Goal: Task Accomplishment & Management: Manage account settings

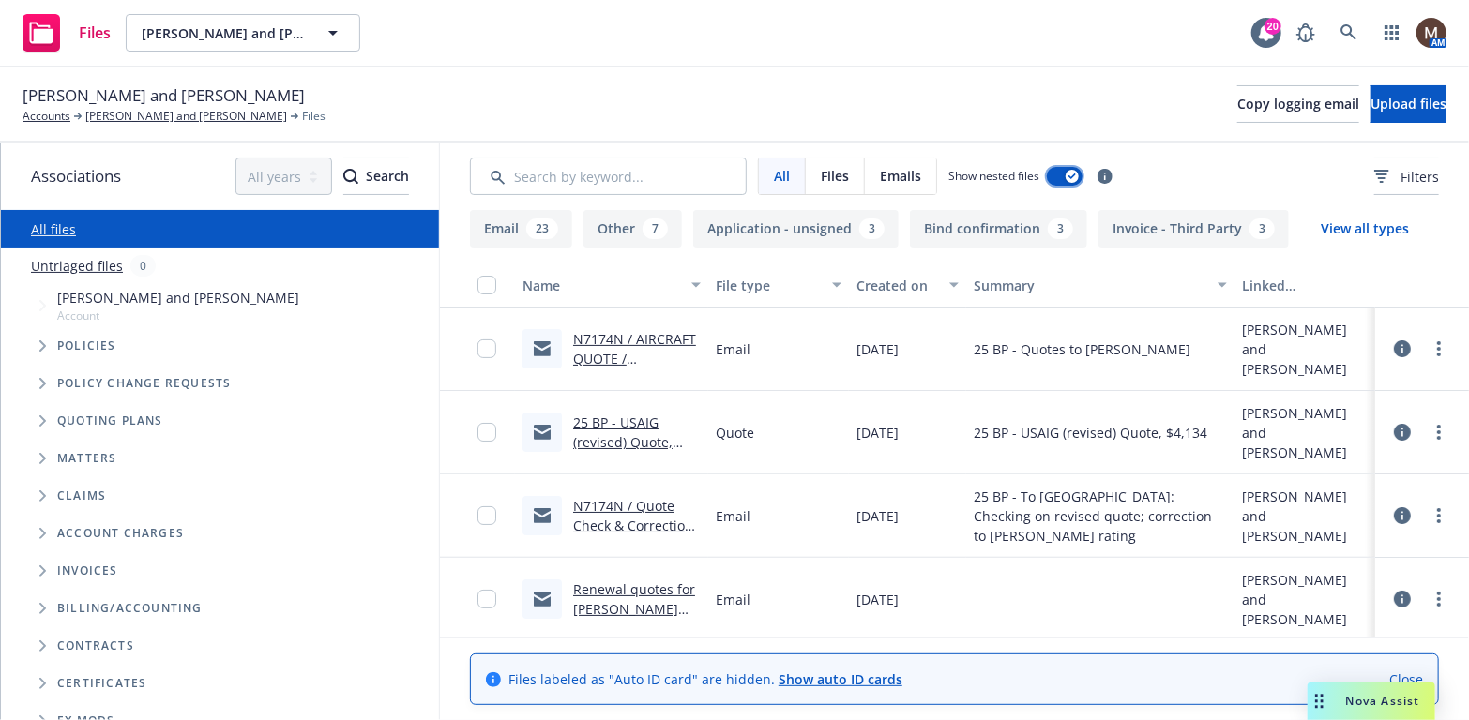
click at [1069, 174] on icon "button" at bounding box center [1073, 177] width 8 height 6
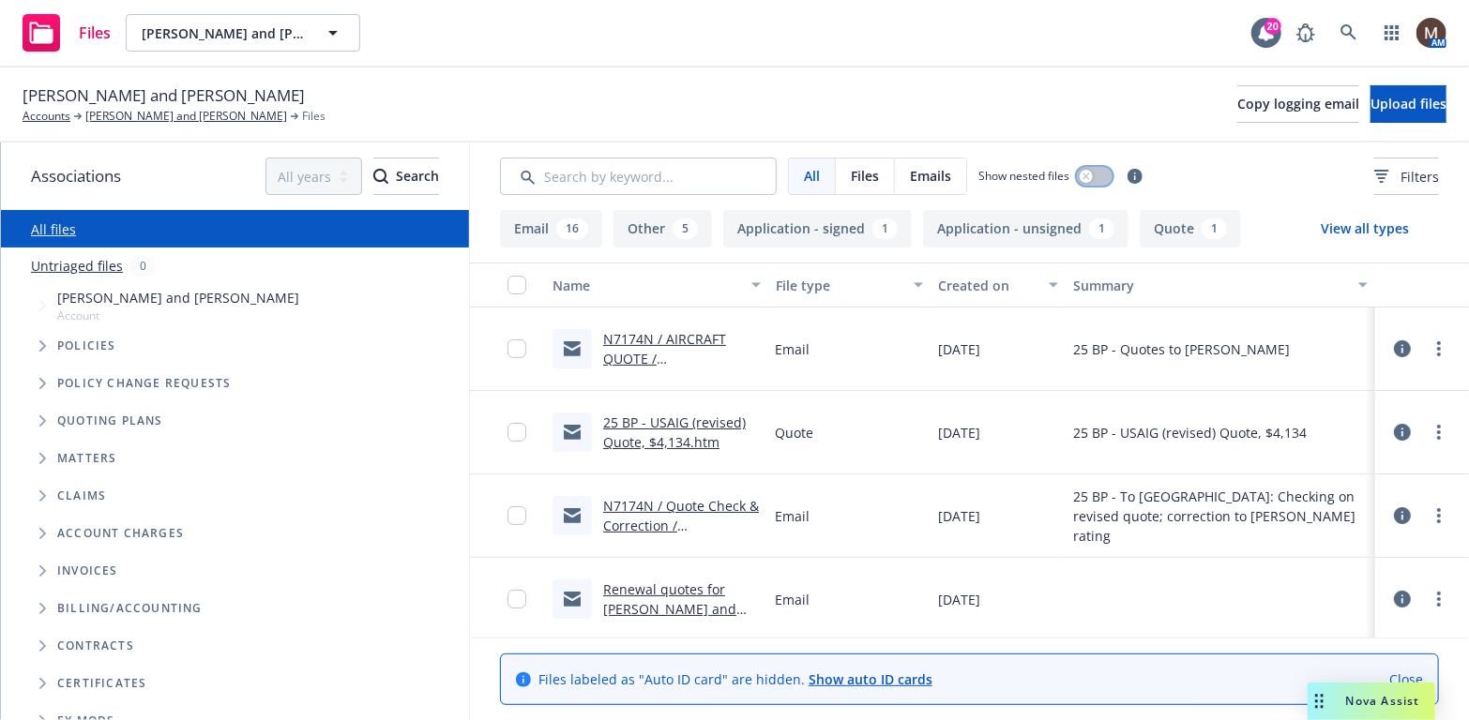
click at [1091, 174] on div "button" at bounding box center [1086, 176] width 13 height 13
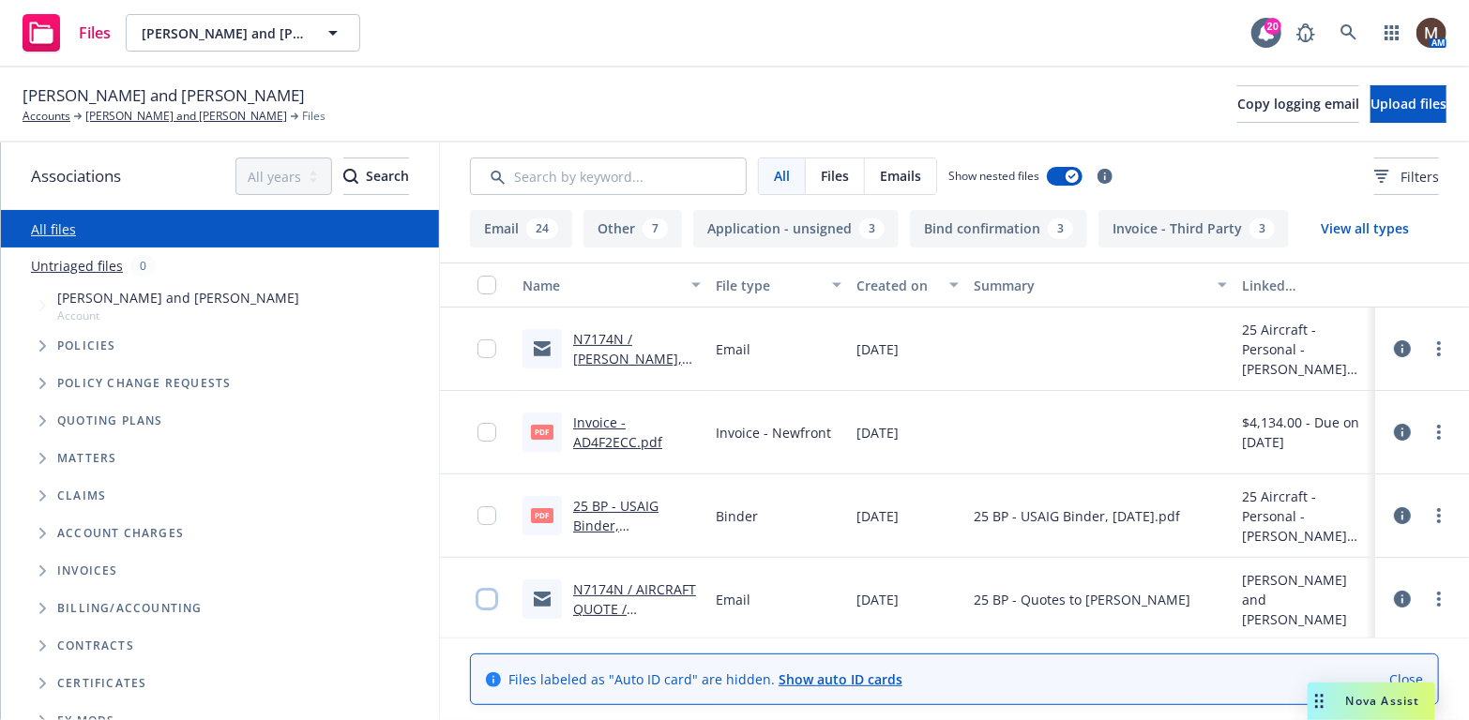
drag, startPoint x: 476, startPoint y: 595, endPoint x: 464, endPoint y: 545, distance: 51.0
click at [477, 595] on input "checkbox" at bounding box center [486, 599] width 19 height 19
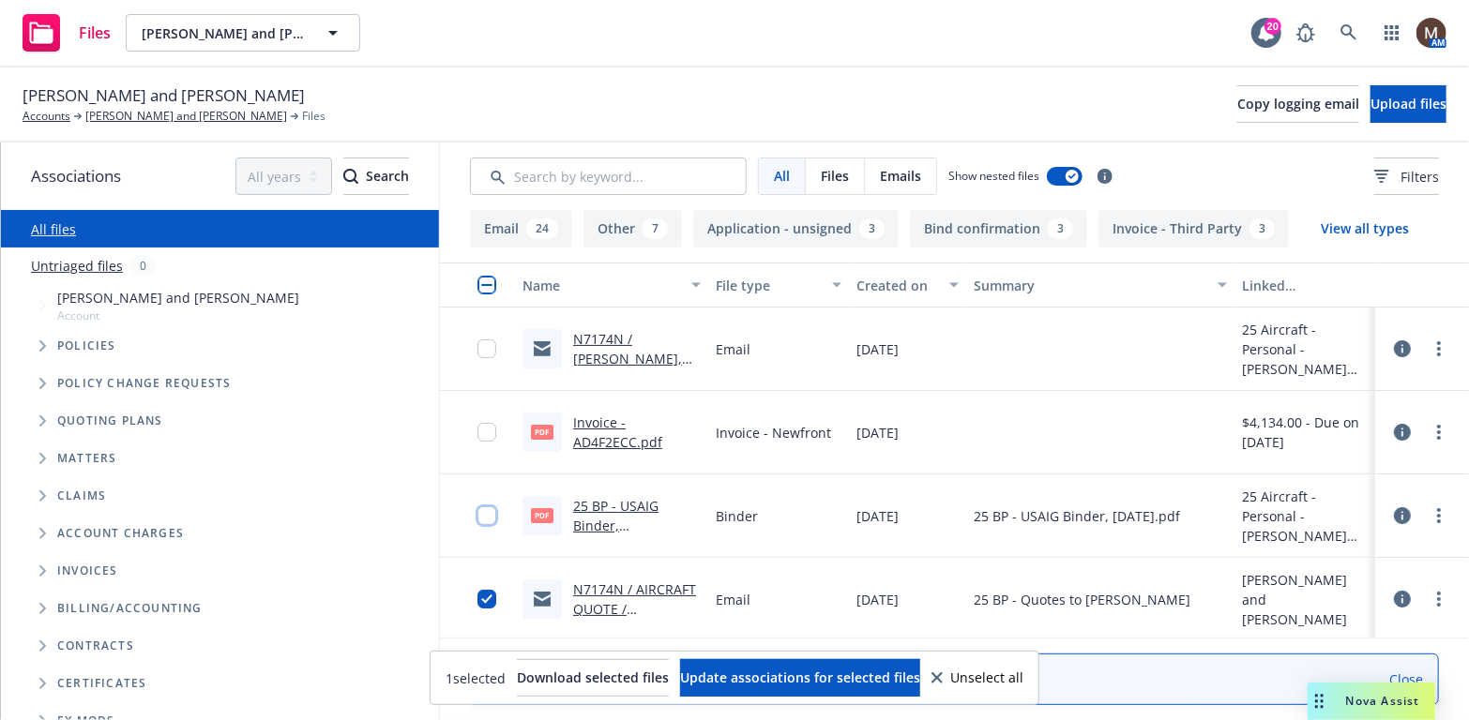
click at [479, 510] on input "checkbox" at bounding box center [486, 516] width 19 height 19
click at [477, 429] on input "checkbox" at bounding box center [486, 432] width 19 height 19
click at [477, 348] on input "checkbox" at bounding box center [486, 349] width 19 height 19
click at [749, 669] on span "Update associations for selected files" at bounding box center [800, 678] width 240 height 18
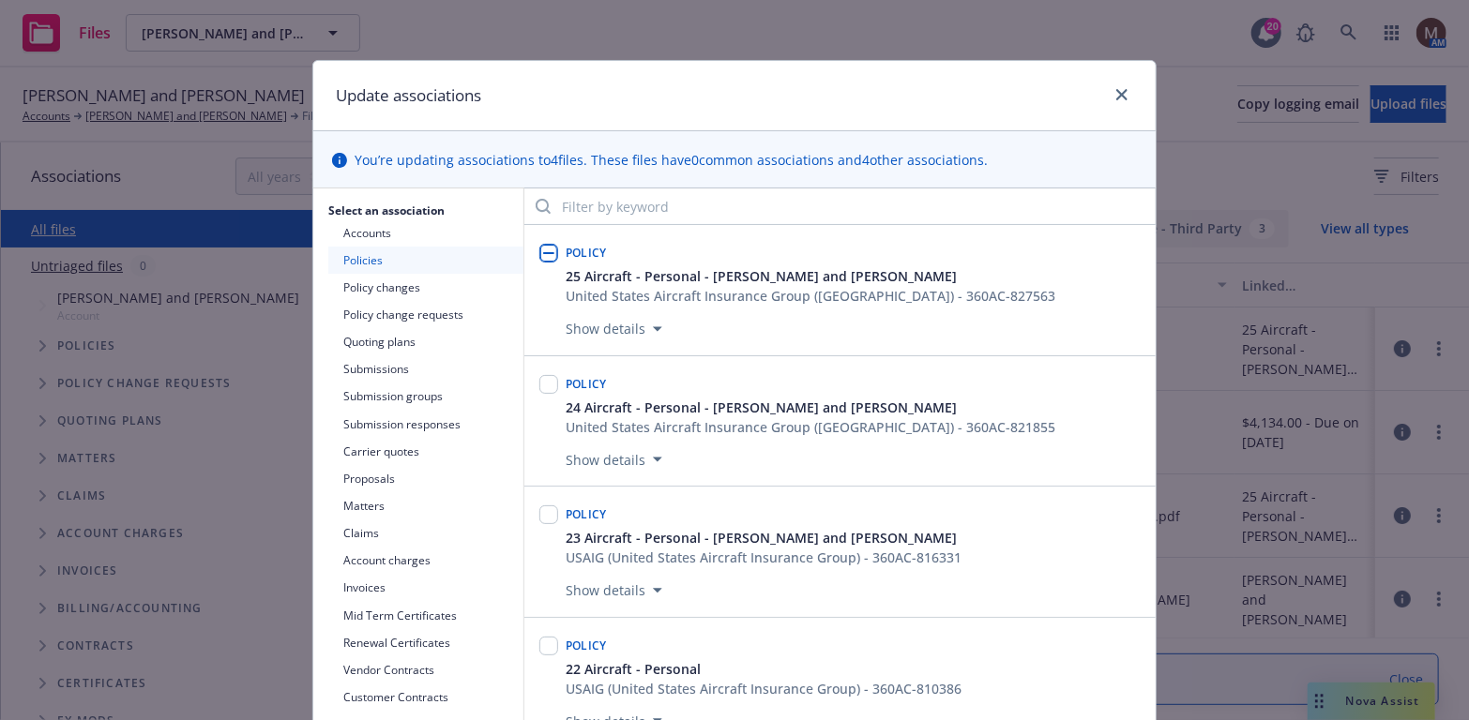
drag, startPoint x: 538, startPoint y: 244, endPoint x: 574, endPoint y: 263, distance: 40.3
click at [540, 246] on input "checkbox" at bounding box center [548, 253] width 19 height 19
checkbox input "true"
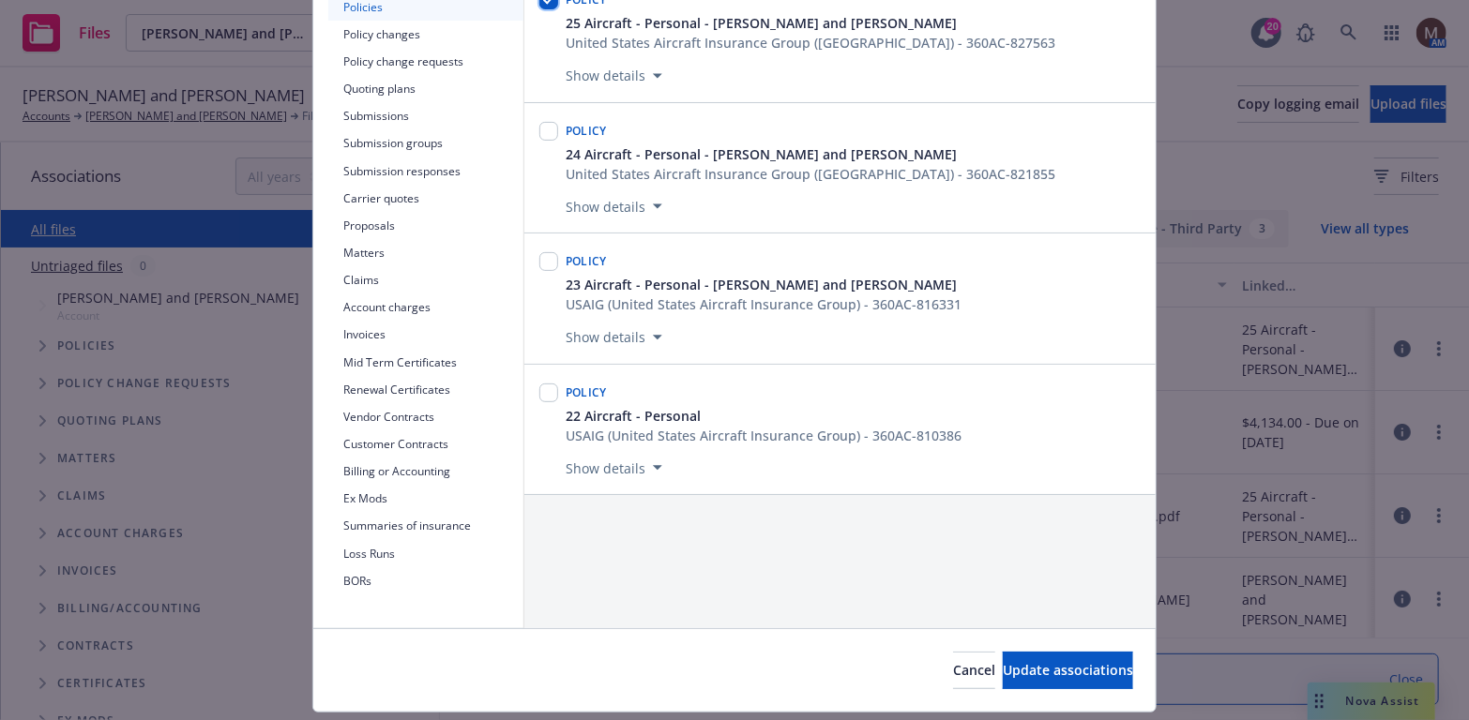
scroll to position [281, 0]
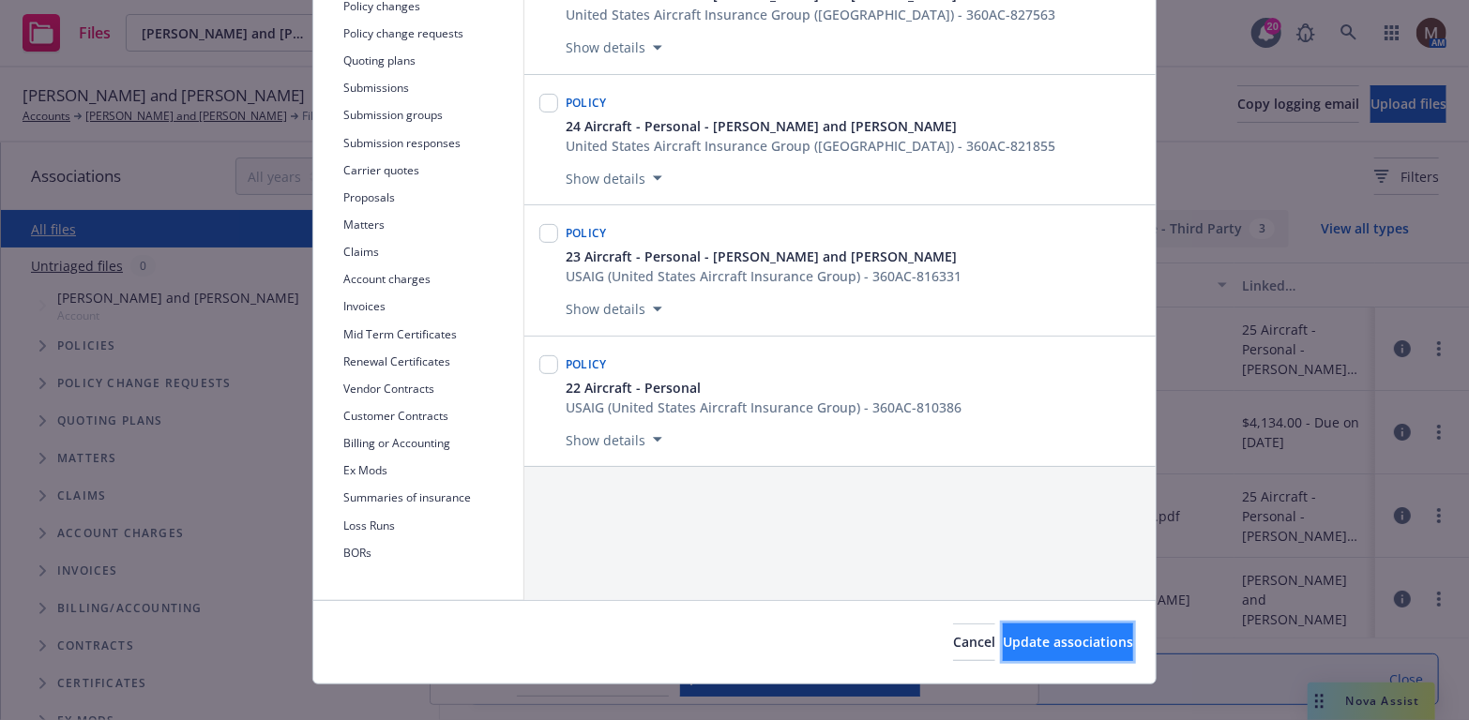
click at [1036, 633] on span "Update associations" at bounding box center [1068, 642] width 130 height 18
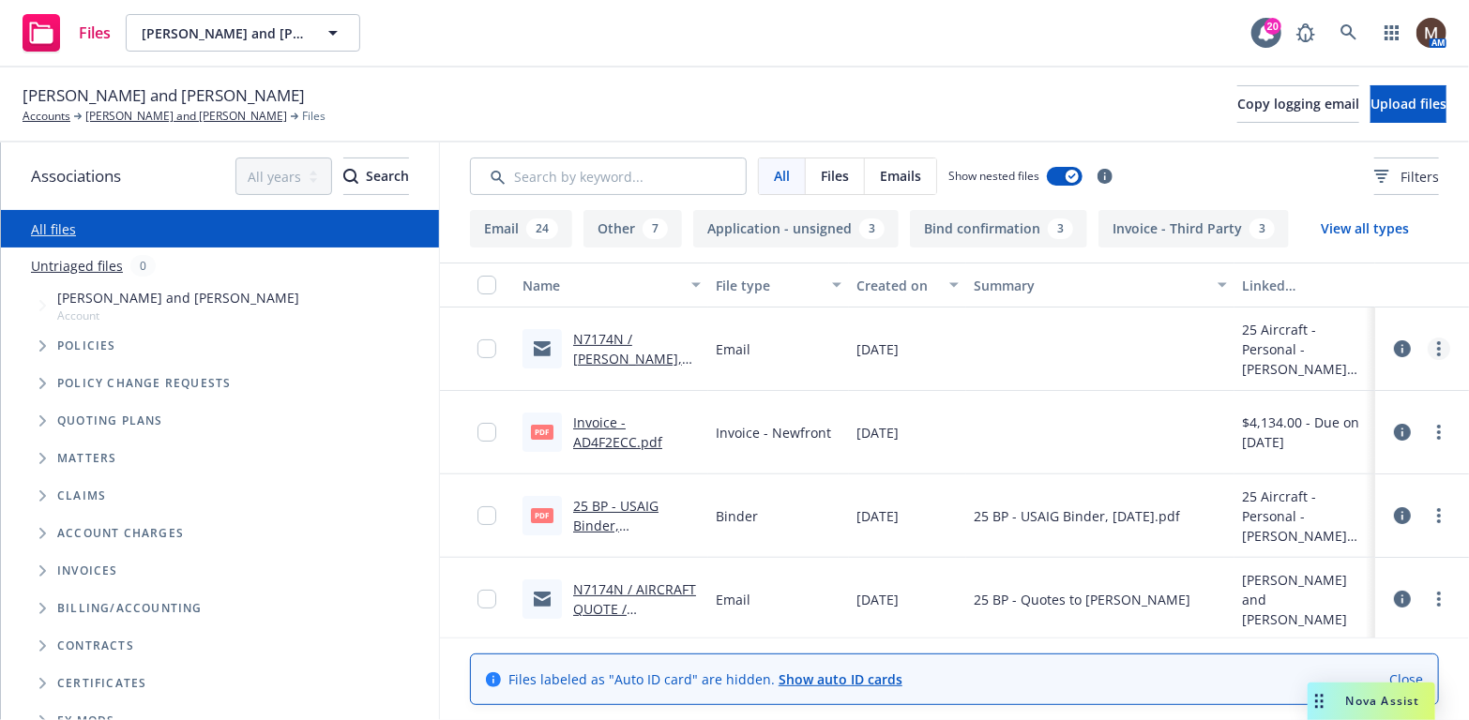
click at [1437, 346] on icon "more" at bounding box center [1439, 348] width 4 height 15
click at [1294, 459] on link "Edit" at bounding box center [1343, 463] width 187 height 38
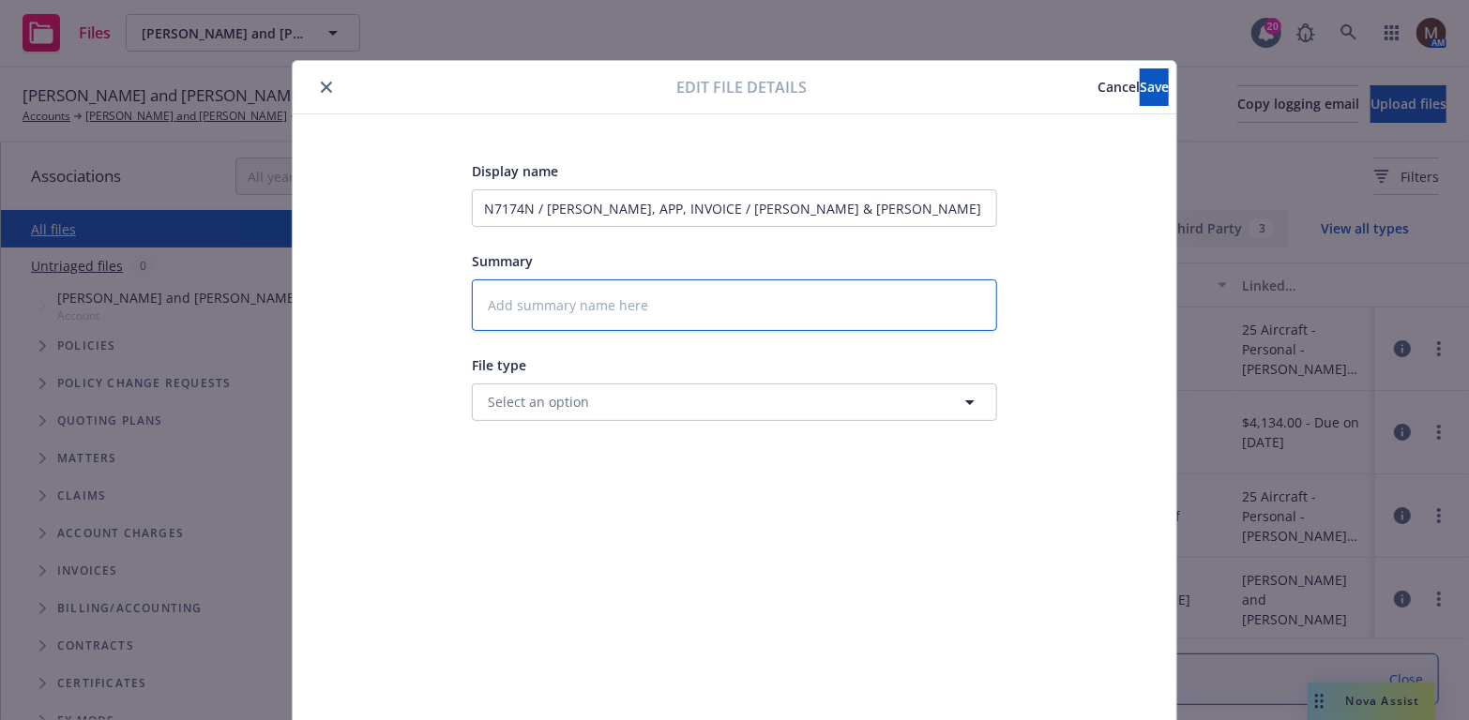
click at [543, 291] on textarea at bounding box center [734, 306] width 525 height 52
type textarea "x"
type textarea "2"
type textarea "x"
type textarea "25"
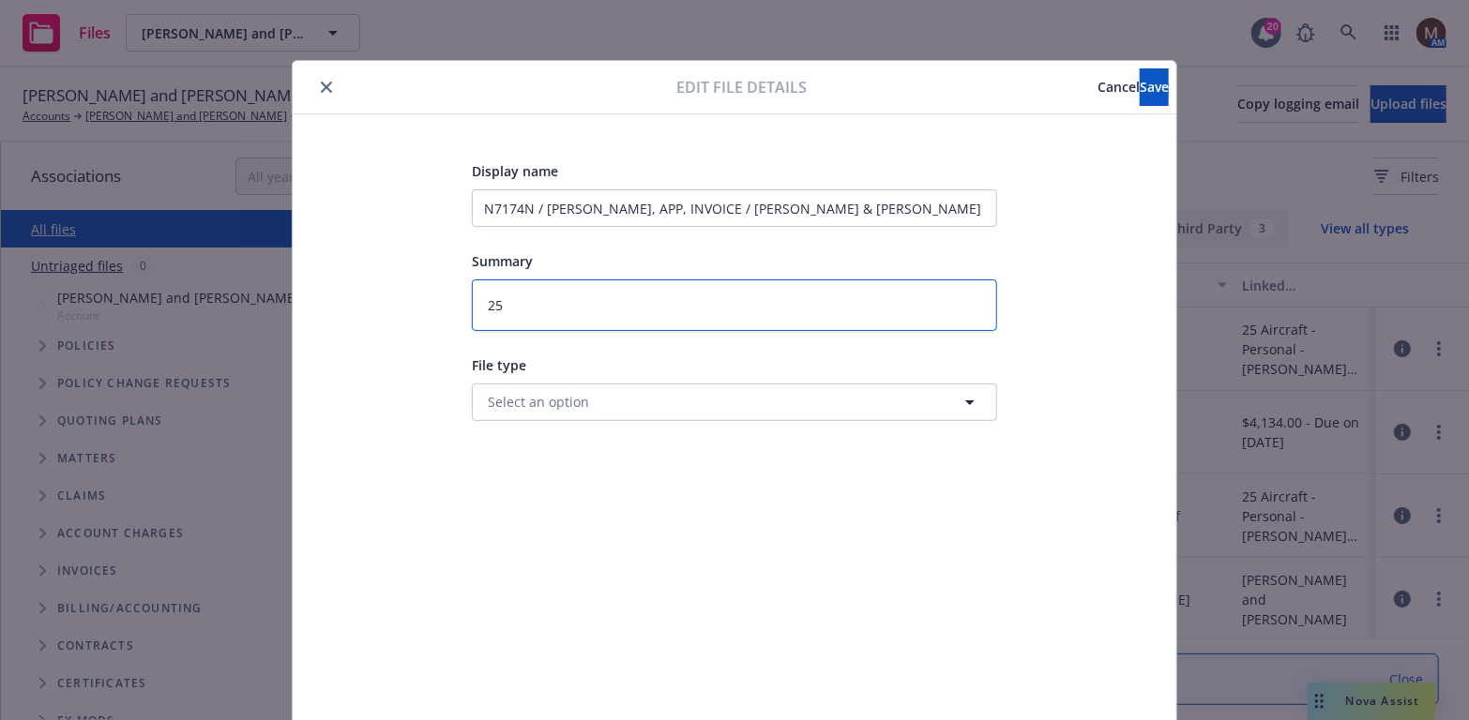
type textarea "x"
type textarea "25"
type textarea "x"
type textarea "25 B"
type textarea "x"
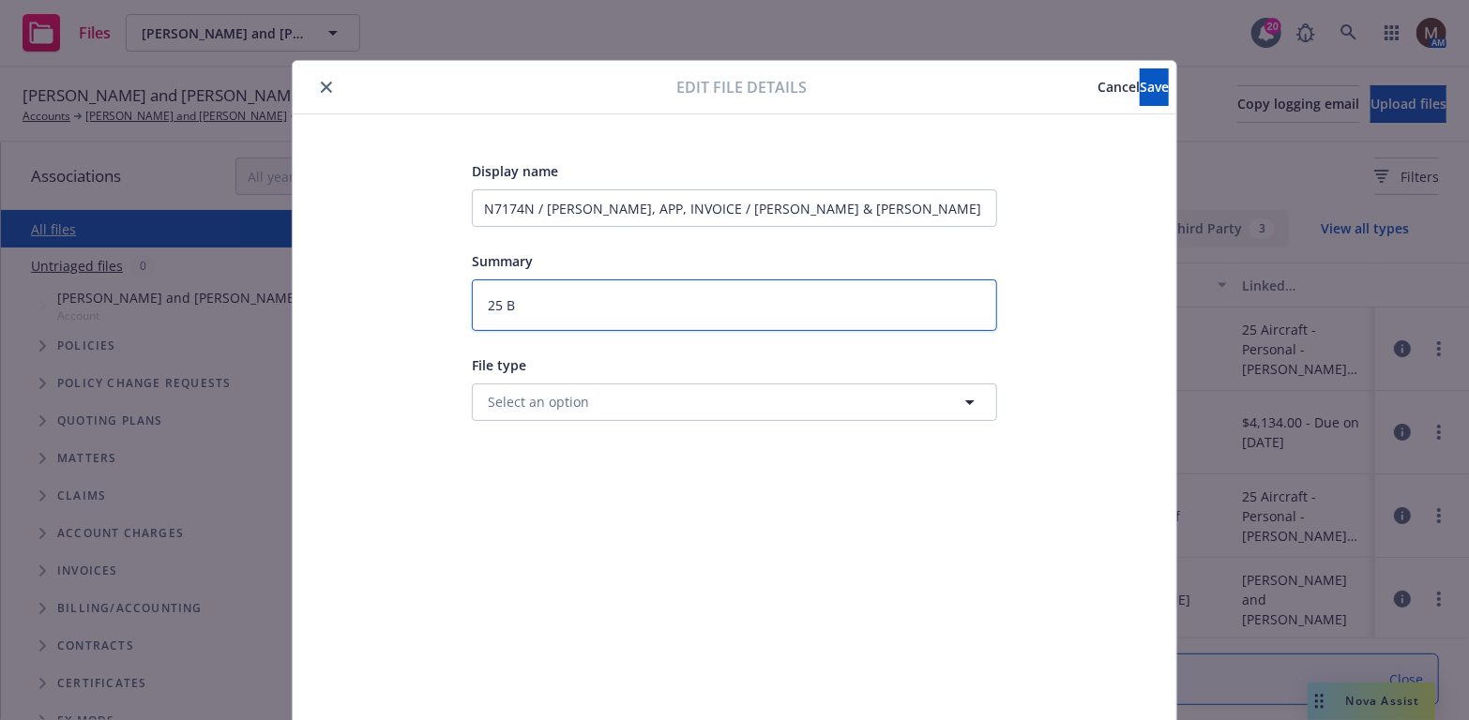
type textarea "25 BP"
type textarea "x"
type textarea "25 BP"
type textarea "x"
type textarea "25 BP -"
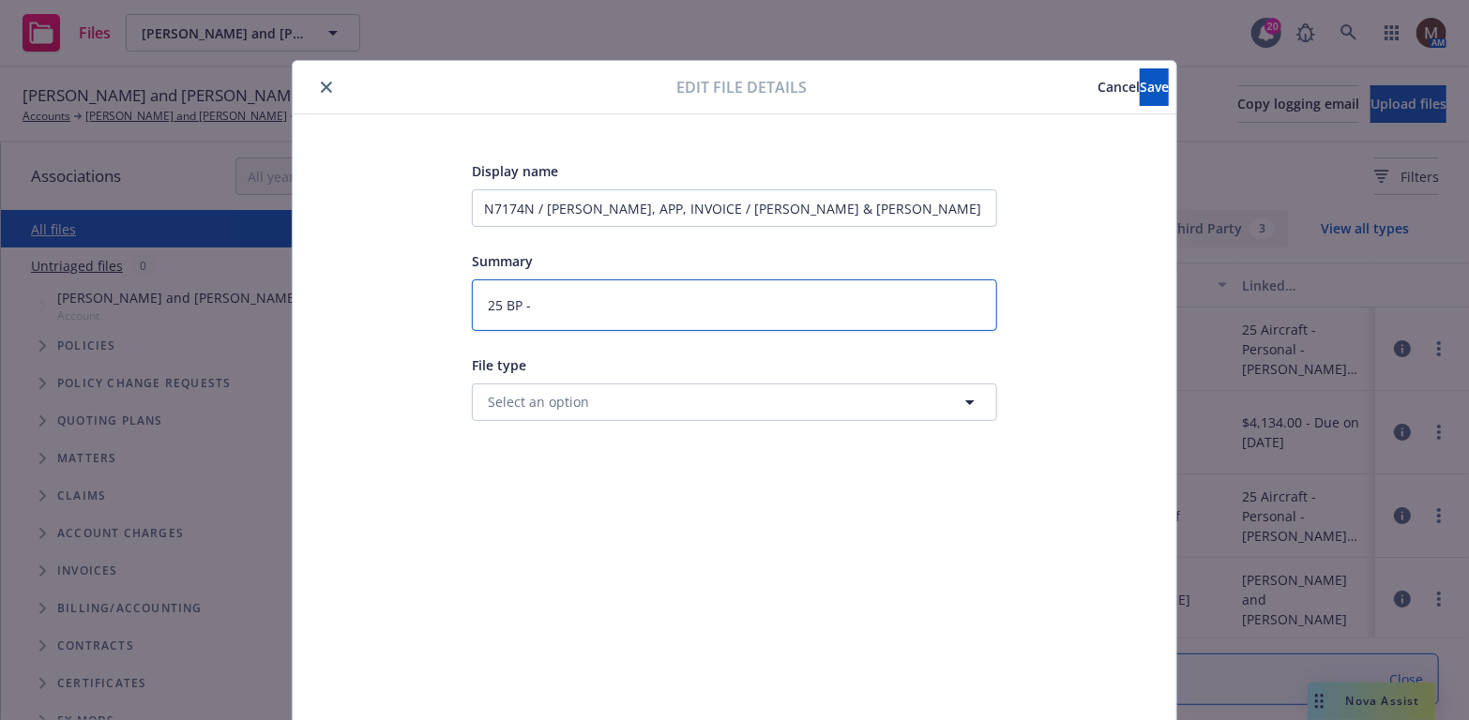
type textarea "x"
type textarea "25 BP -"
type textarea "x"
type textarea "25 BP - B"
type textarea "x"
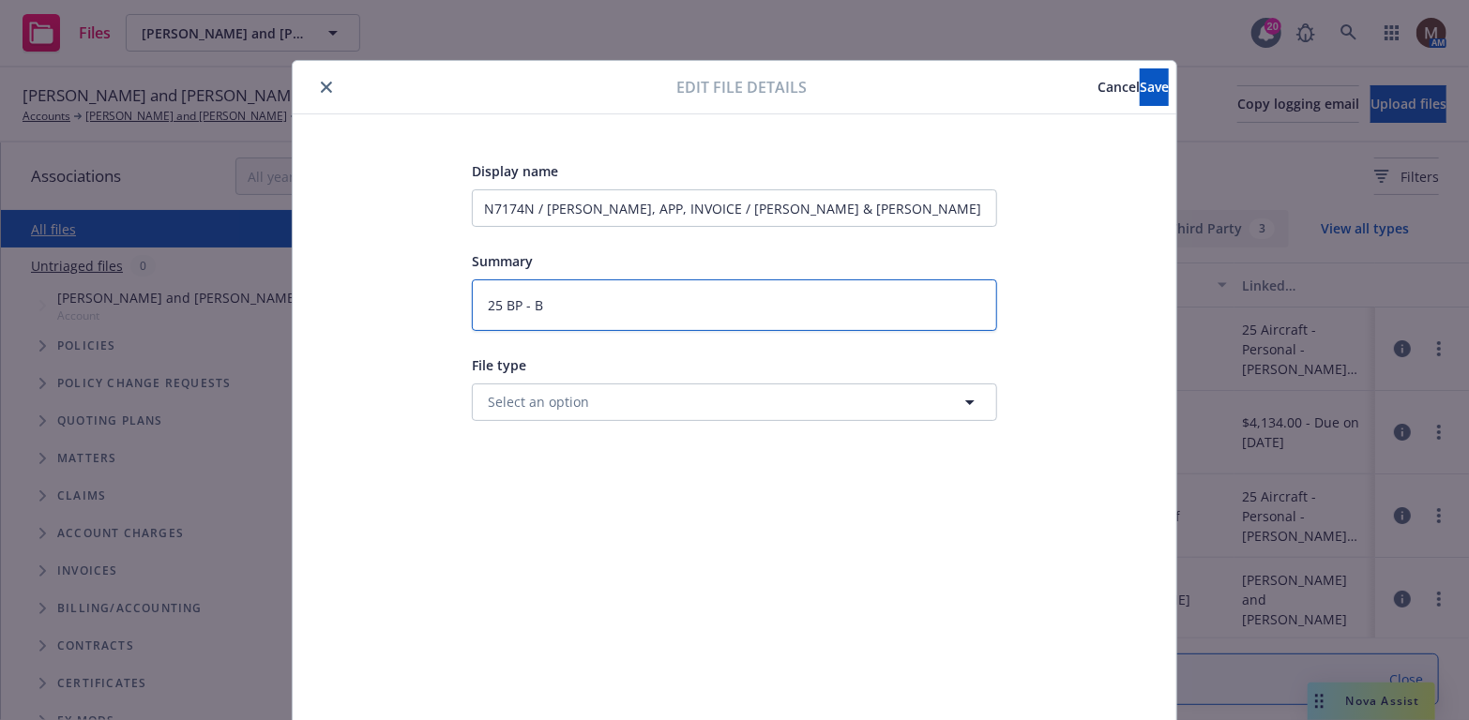
type textarea "25 BP - Bi"
type textarea "x"
type textarea "25 BP - Bin"
type textarea "x"
type textarea "25 BP - Bind"
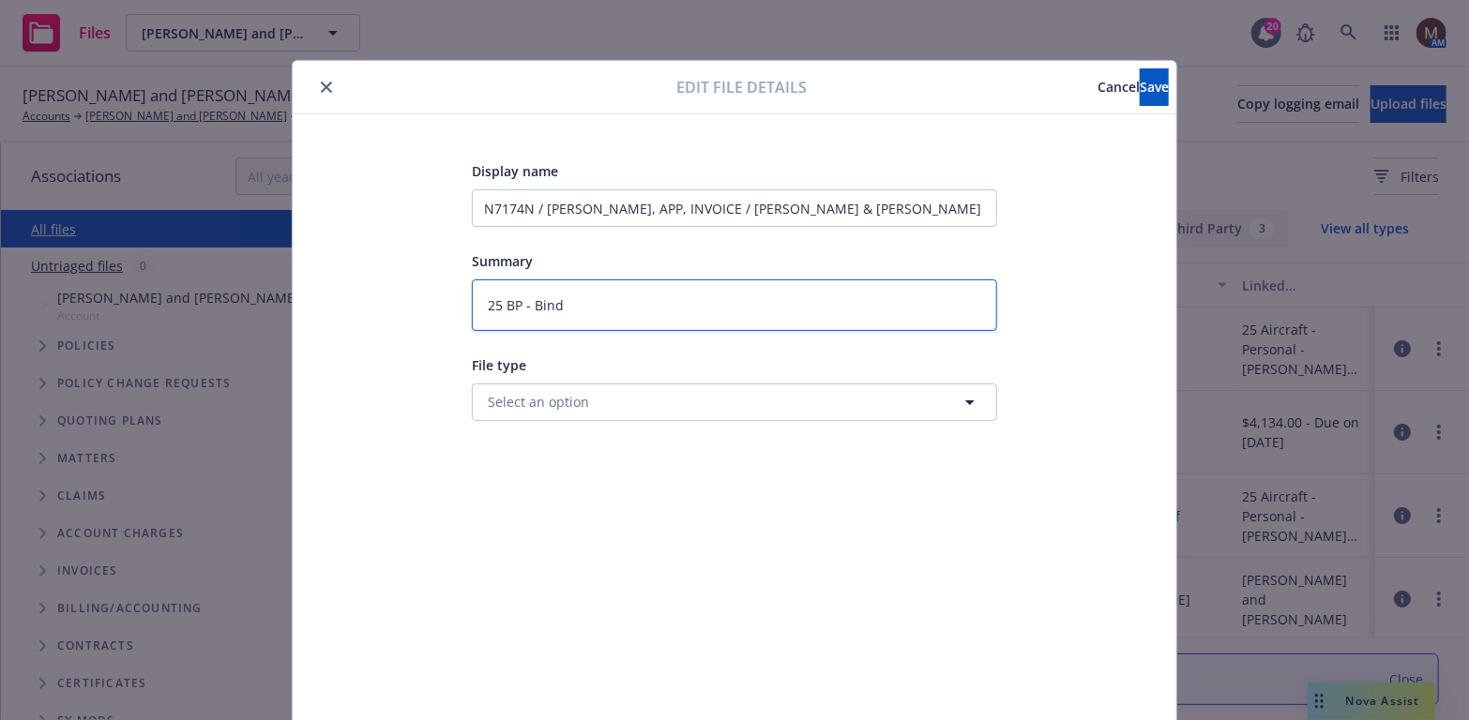
type textarea "x"
type textarea "25 BP - Binde"
type textarea "x"
type textarea "25 BP - Binder"
type textarea "x"
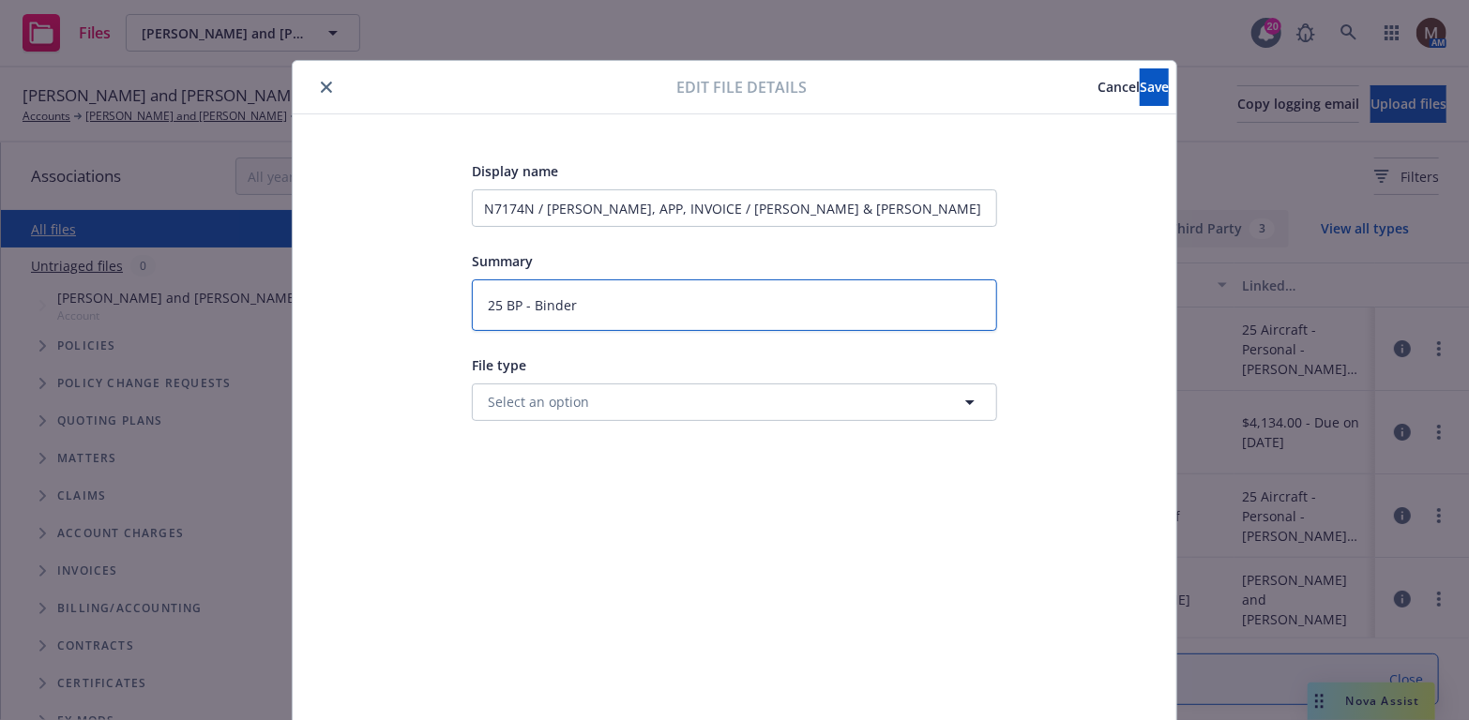
type textarea "25 BP - Binder,"
type textarea "x"
type textarea "25 BP - Binder,"
type textarea "x"
type textarea "25 BP - Binder, A"
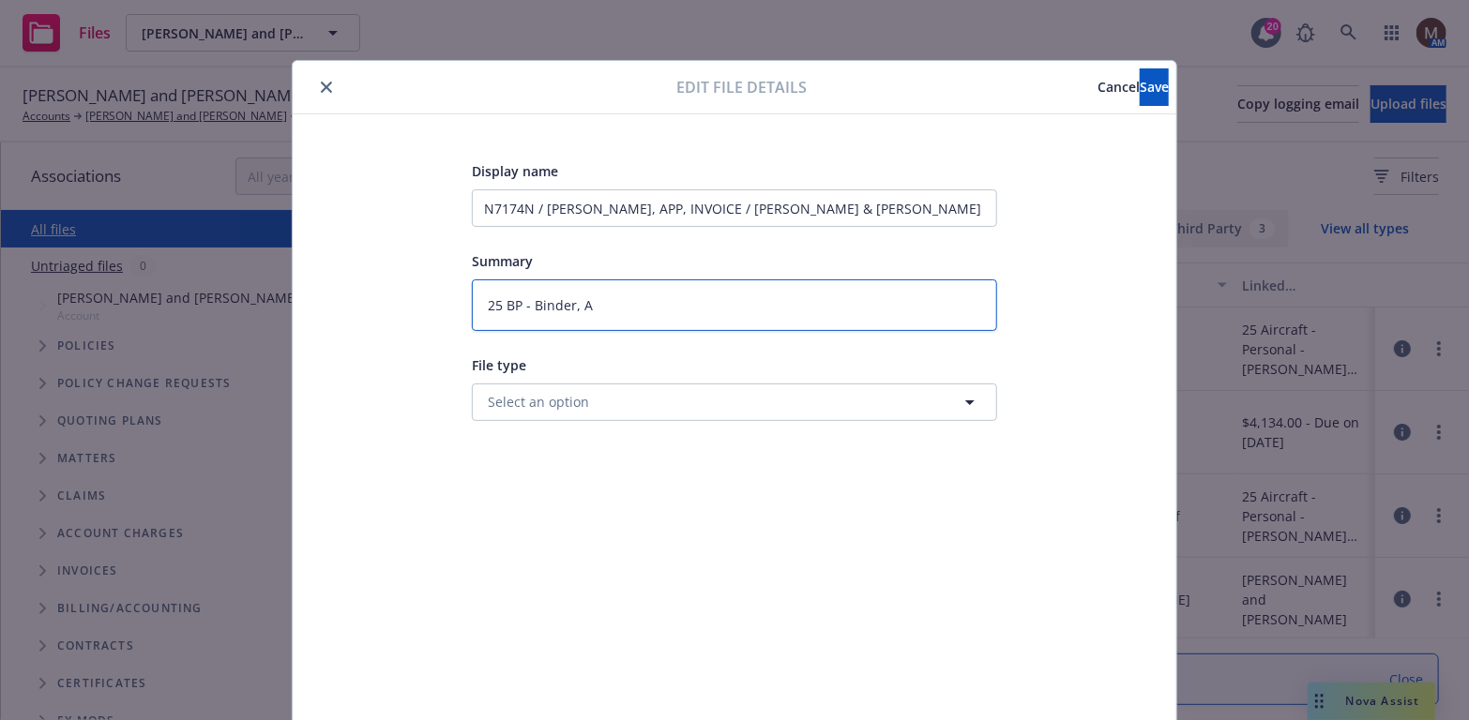
type textarea "x"
type textarea "25 BP - Binder, Ap"
type textarea "x"
type textarea "25 BP - Binder, App"
type textarea "x"
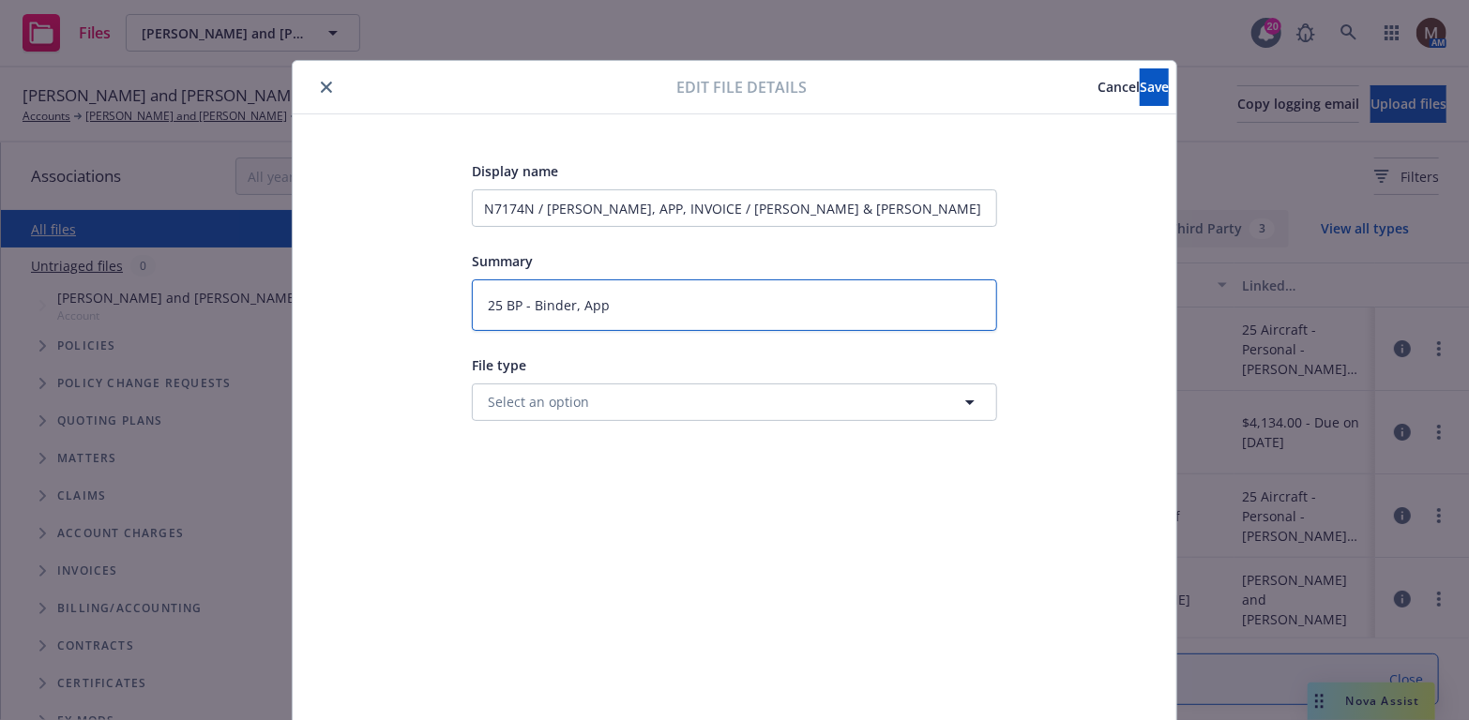
type textarea "25 BP - Binder, App,"
type textarea "x"
type textarea "25 BP - Binder, App,"
type textarea "x"
type textarea "25 BP - Binder, App, I"
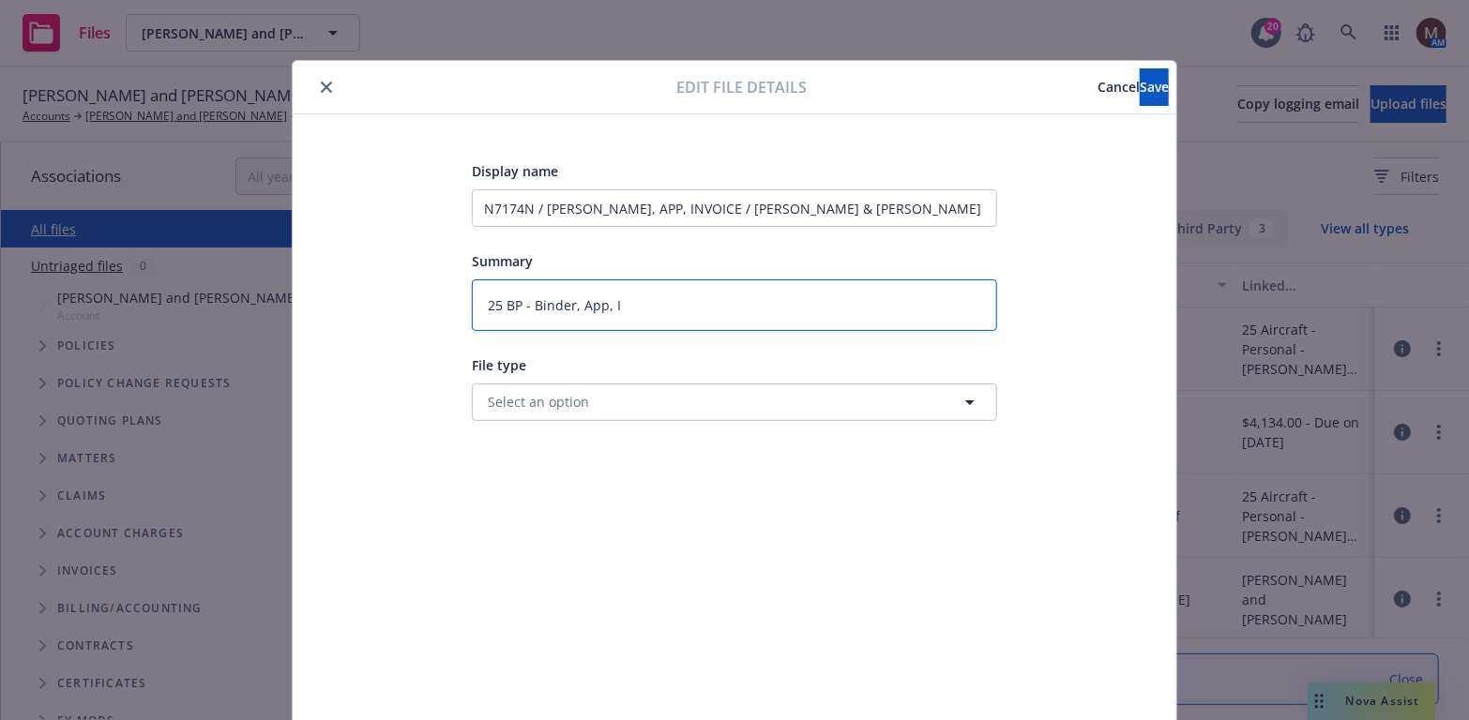
type textarea "x"
type textarea "25 BP - Binder, App, In"
type textarea "x"
type textarea "25 BP - Binder, App, Inv"
type textarea "x"
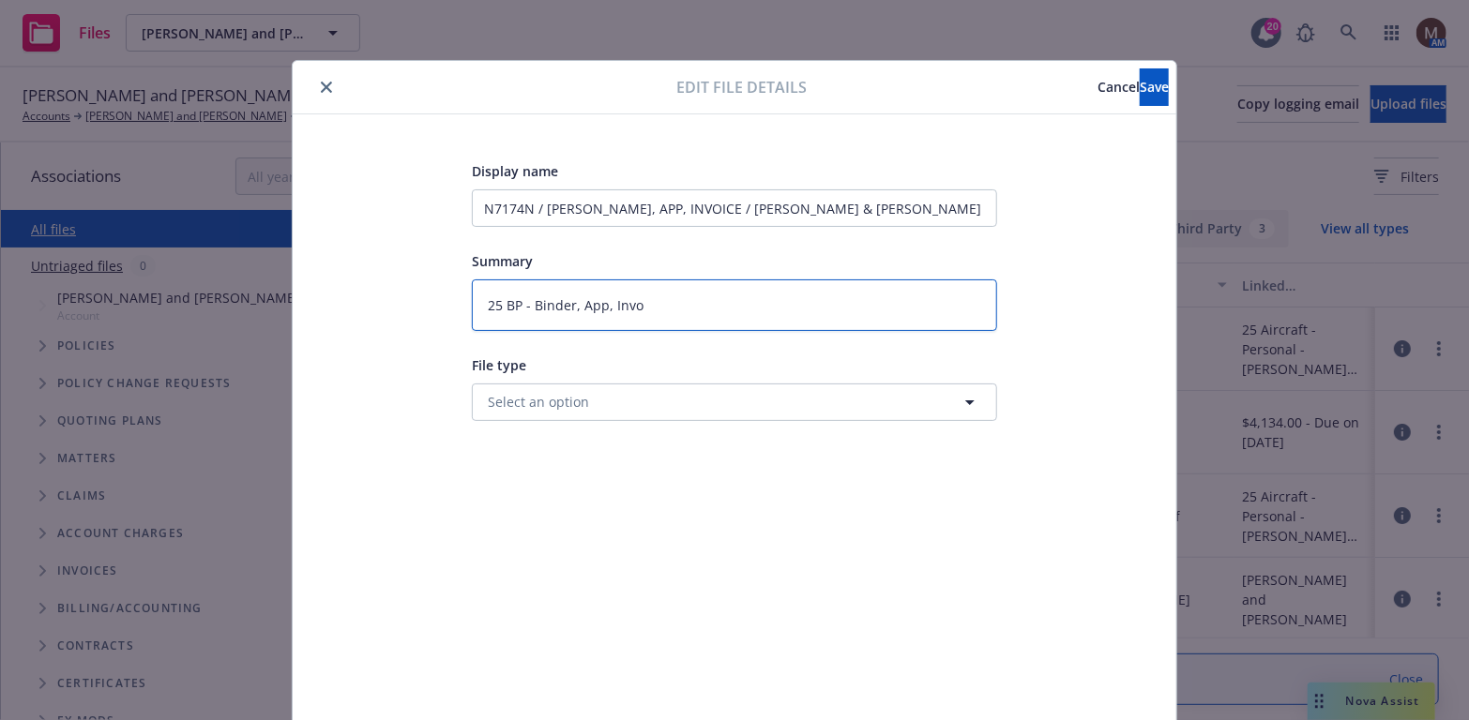
type textarea "25 BP - Binder, App, Invoi"
type textarea "x"
type textarea "25 BP - Binder, App, Invoic"
type textarea "x"
type textarea "25 BP - Binder, App, Invoice"
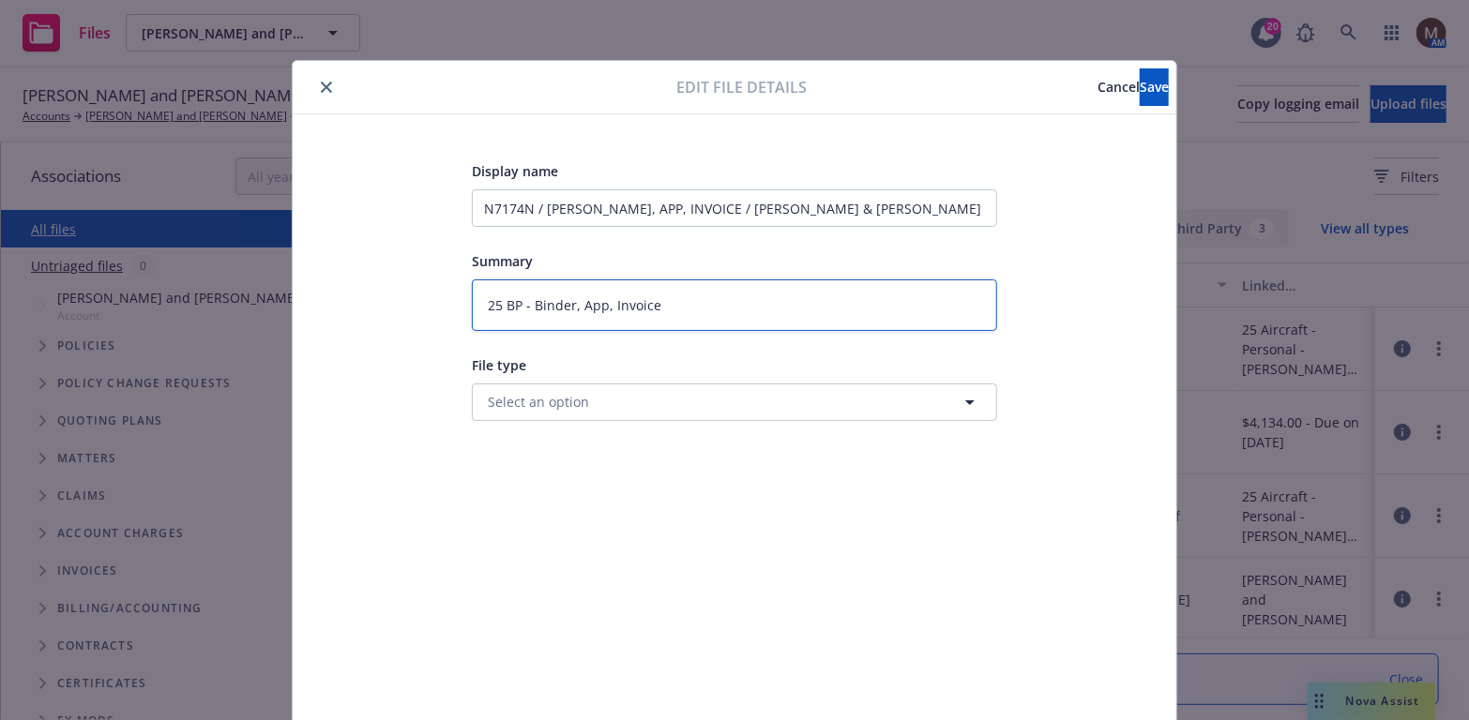
type textarea "x"
type textarea "25 BP - Binder, App, Invoice"
type textarea "x"
type textarea "25 BP - Binder, App, Invoice t"
type textarea "x"
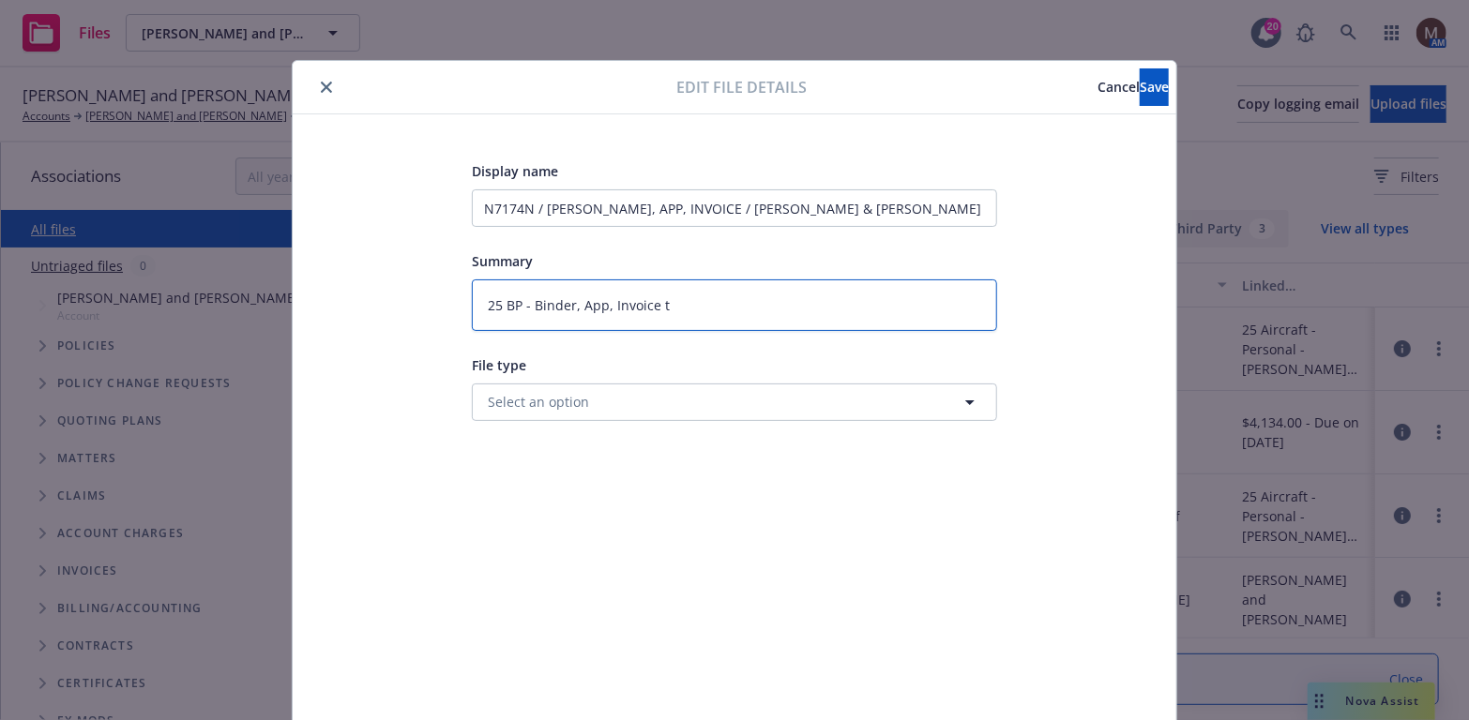
type textarea "25 BP - Binder, App, Invoice to"
type textarea "x"
type textarea "25 BP - Binder, App, Invoice to"
type textarea "x"
type textarea "25 BP - Binder, App, Invoice to i"
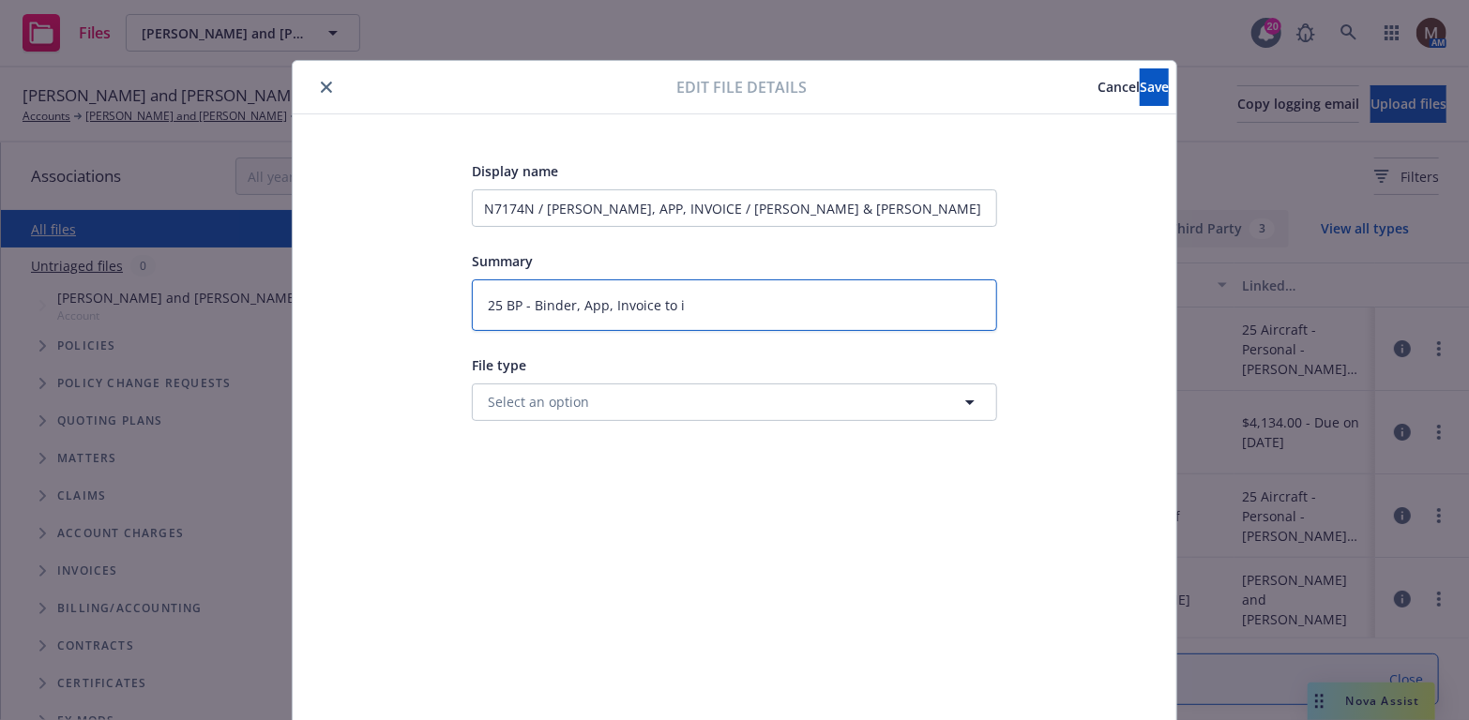
type textarea "x"
type textarea "25 BP - Binder, App, Invoice to in"
type textarea "x"
type textarea "25 BP - Binder, App, Invoice to ins"
type textarea "x"
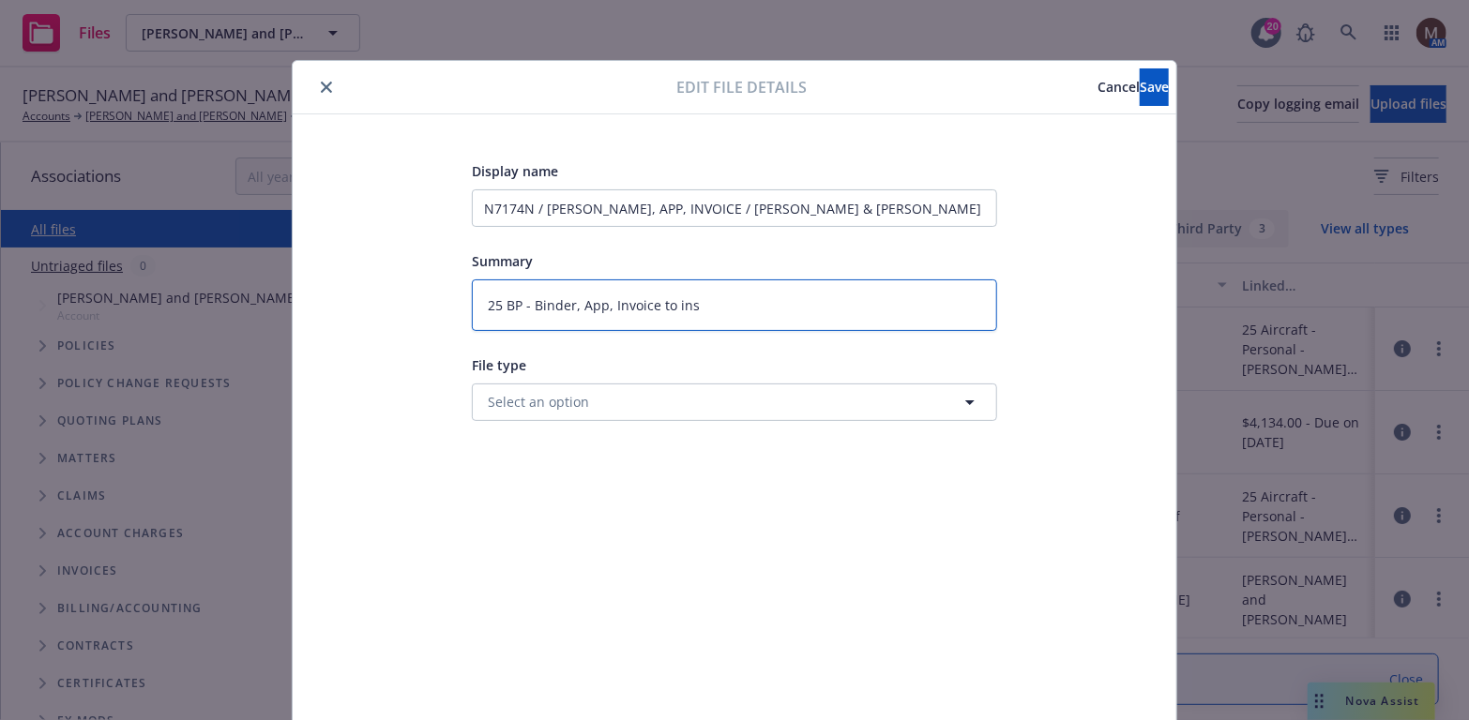
type textarea "25 BP - Binder, App, Invoice to insu"
type textarea "x"
type textarea "25 BP - Binder, App, Invoice to insur"
type textarea "x"
type textarea "25 BP - Binder, App, Invoice to insure"
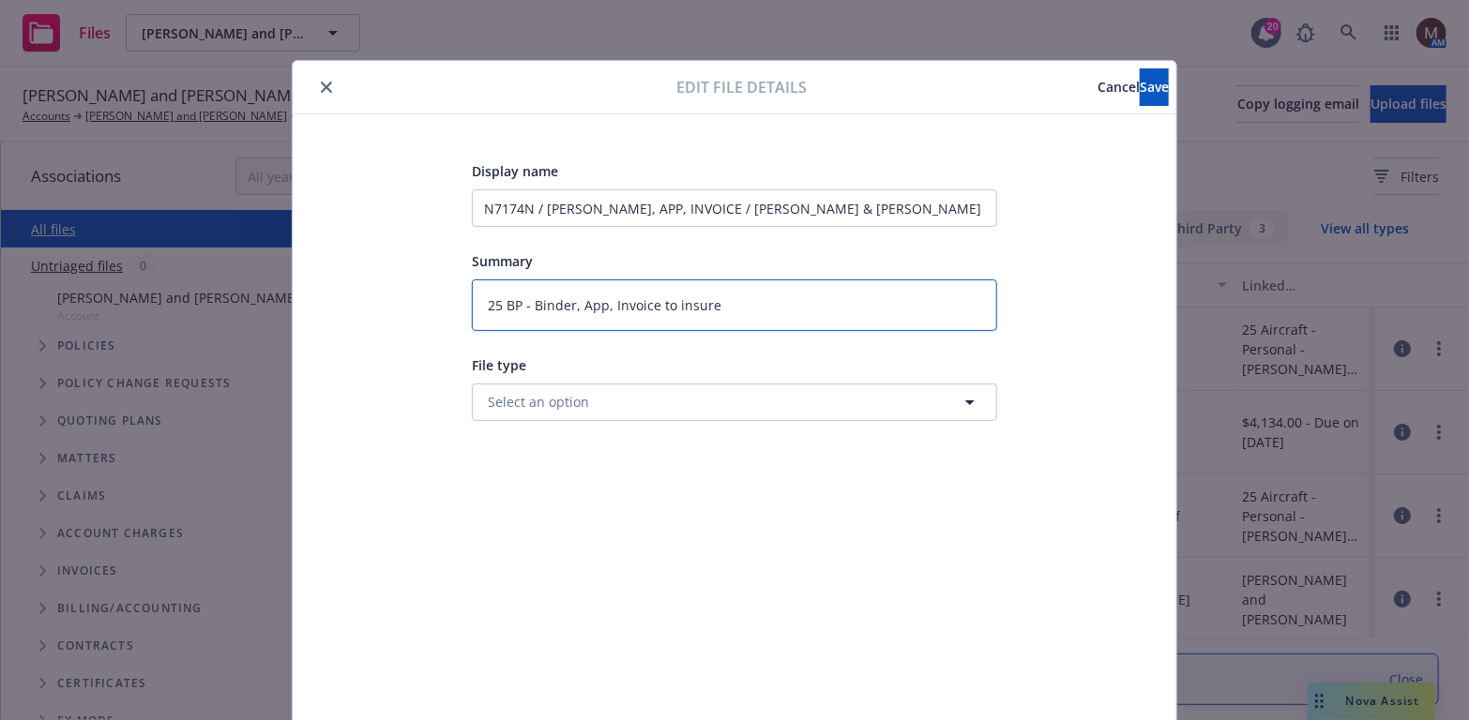
type textarea "x"
type textarea "25 BP - Binder, App, Invoice to insured"
type textarea "x"
type textarea "25 BP - Binder, App, Invoice to insured"
click at [1140, 85] on span "Save" at bounding box center [1154, 87] width 29 height 18
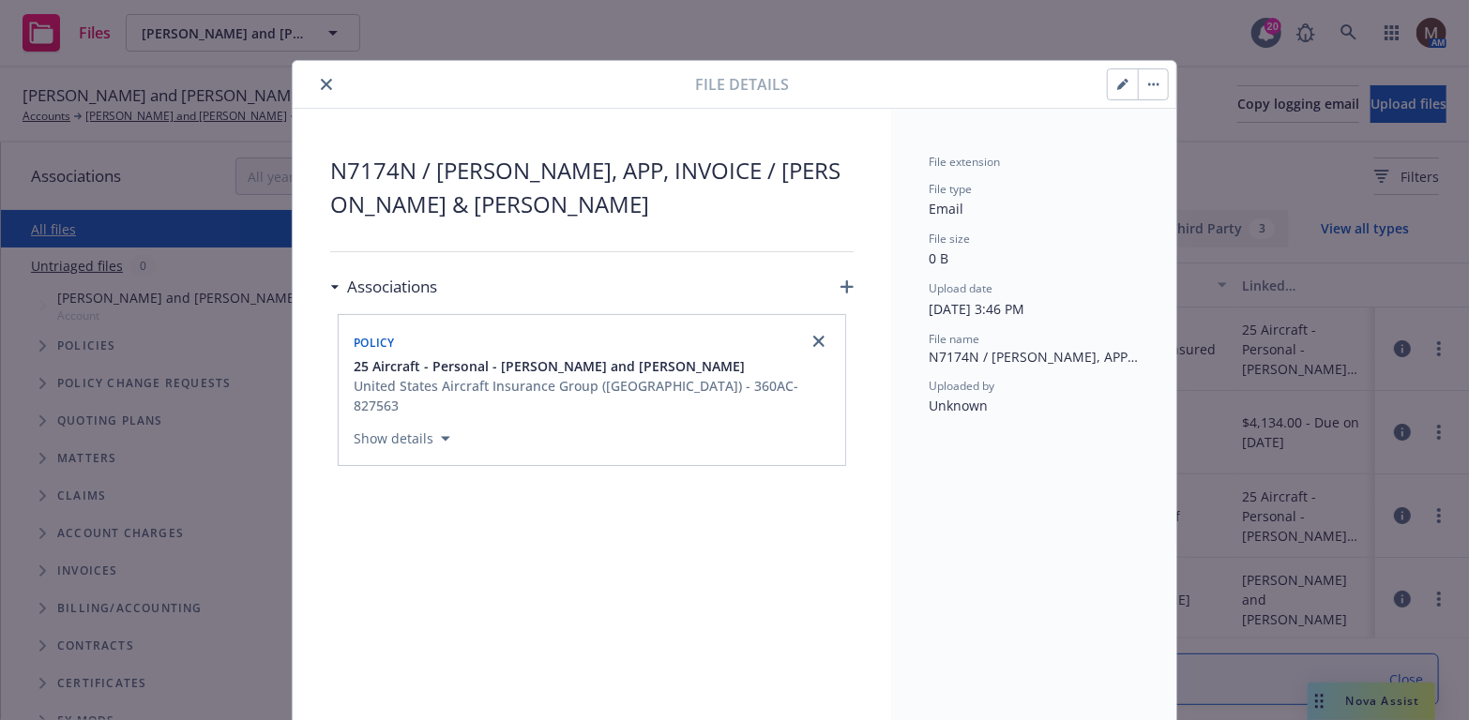
click at [321, 81] on icon "close" at bounding box center [326, 84] width 11 height 11
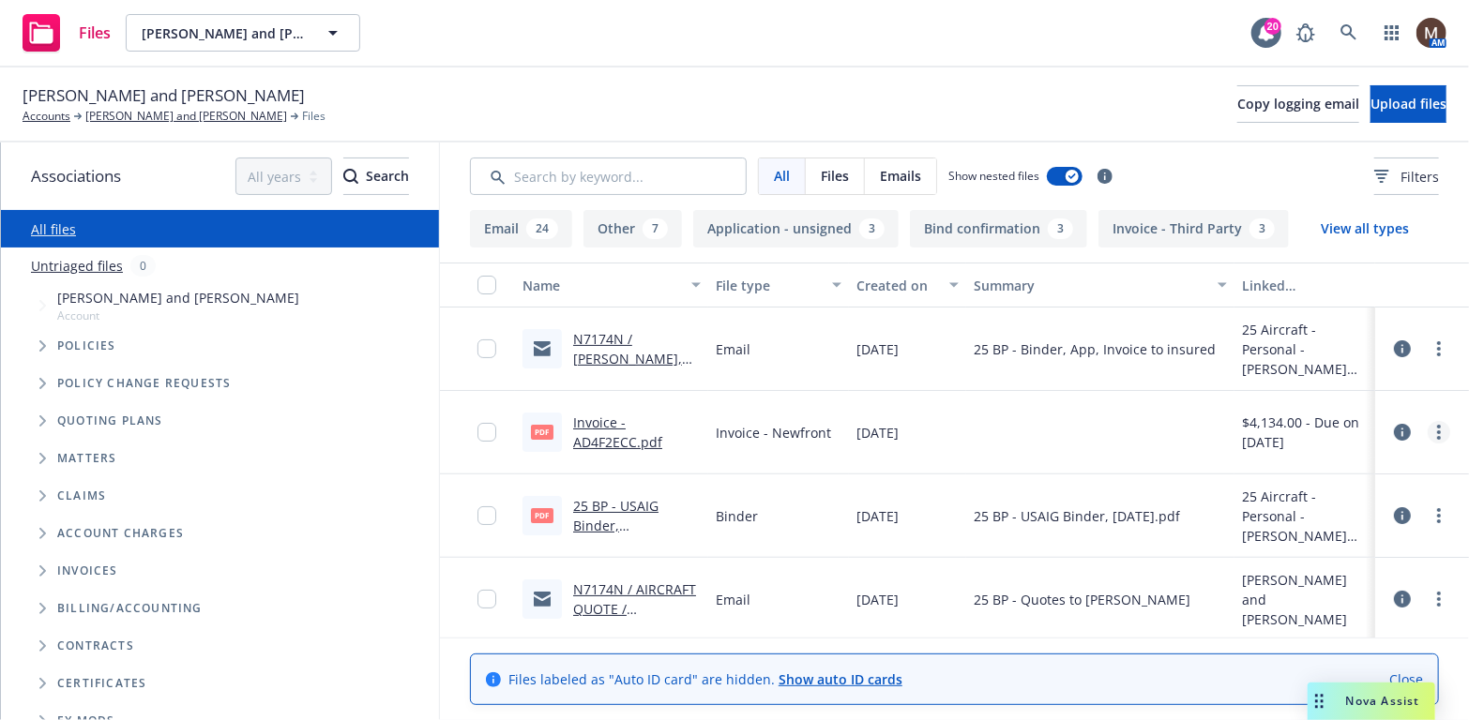
click at [1437, 431] on circle "more" at bounding box center [1439, 433] width 4 height 4
click at [1297, 546] on link "Edit" at bounding box center [1343, 545] width 187 height 38
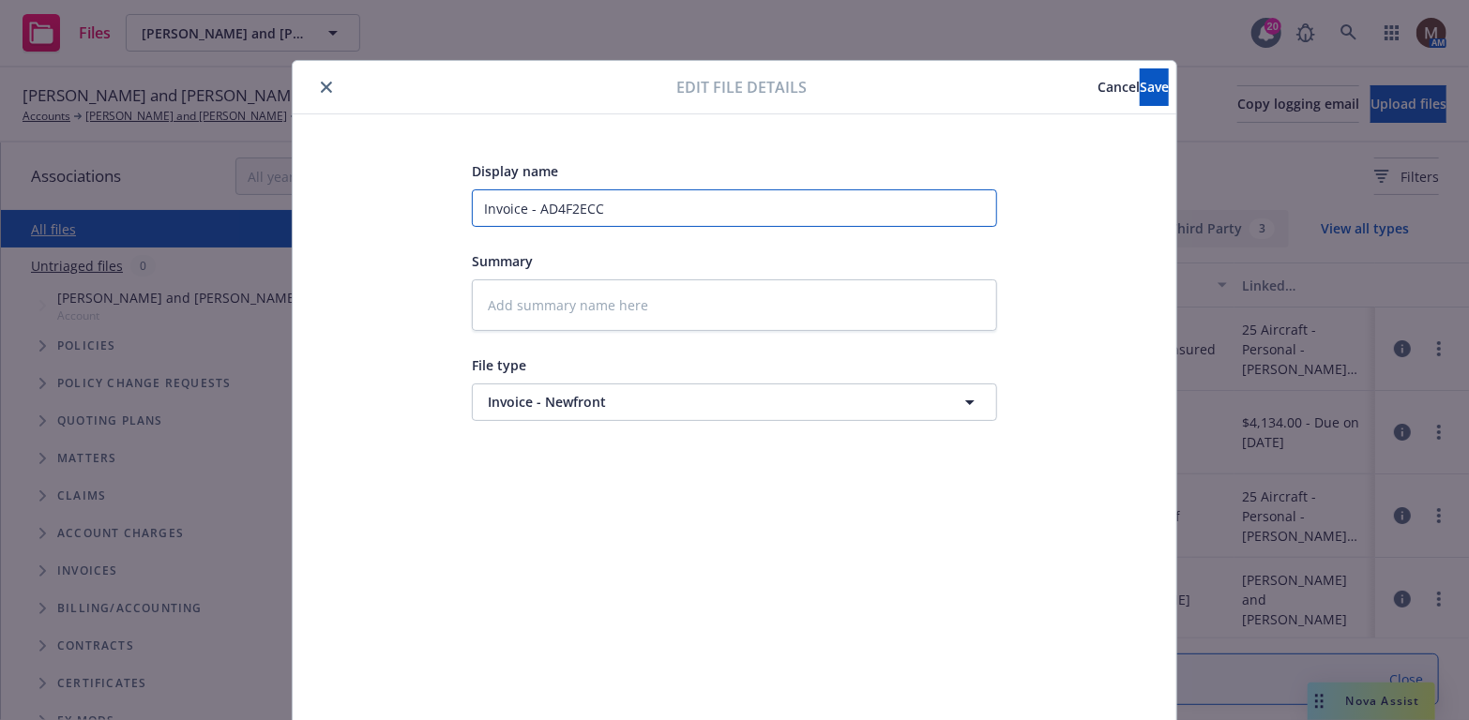
drag, startPoint x: 630, startPoint y: 213, endPoint x: 351, endPoint y: 197, distance: 280.0
click at [351, 197] on div "Display name Invoice - AD4F2ECC Summary File type Invoice - Newfront Invoice - …" at bounding box center [734, 440] width 809 height 563
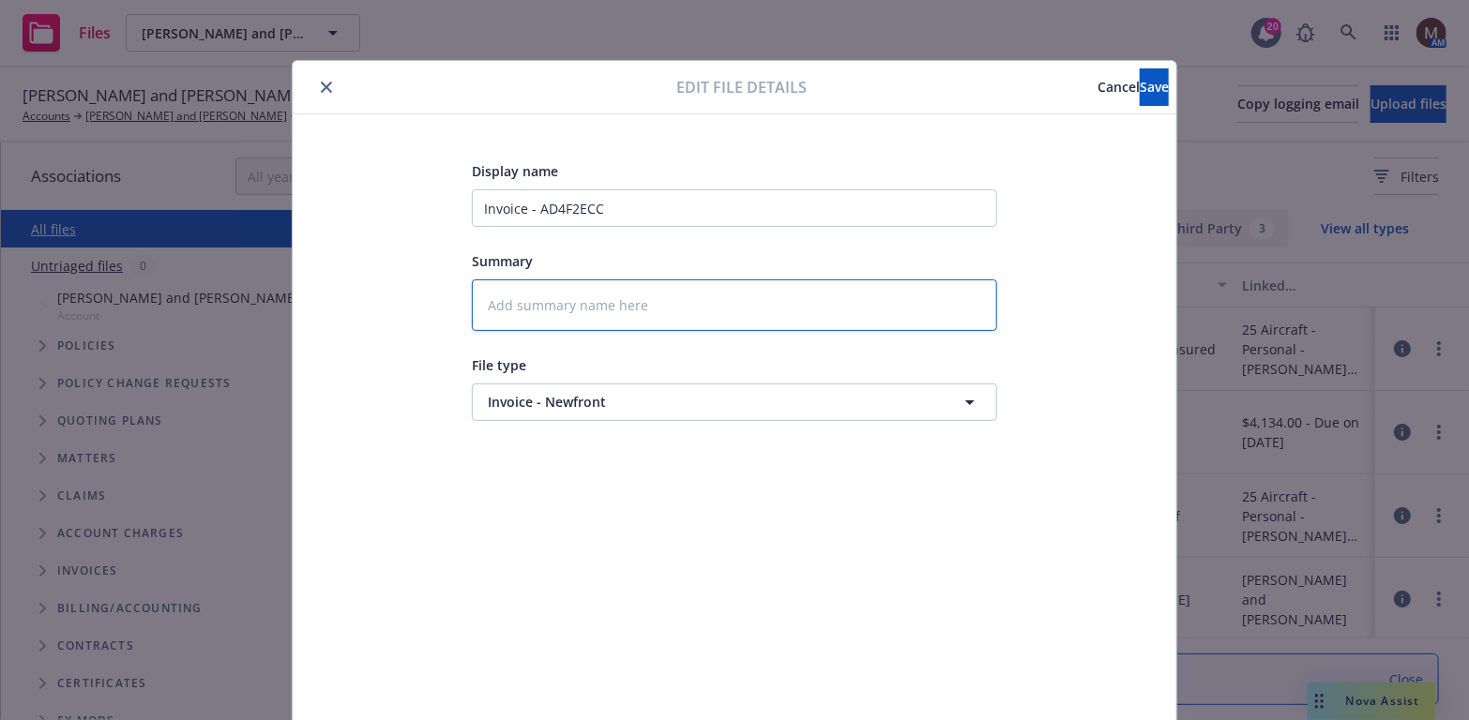
click at [509, 314] on textarea at bounding box center [734, 306] width 525 height 52
paste textarea "Invoice - AD4F2ECC"
type textarea "x"
type textarea "Invoice - AD4F2ECC"
click at [1140, 83] on button "Save" at bounding box center [1154, 87] width 29 height 38
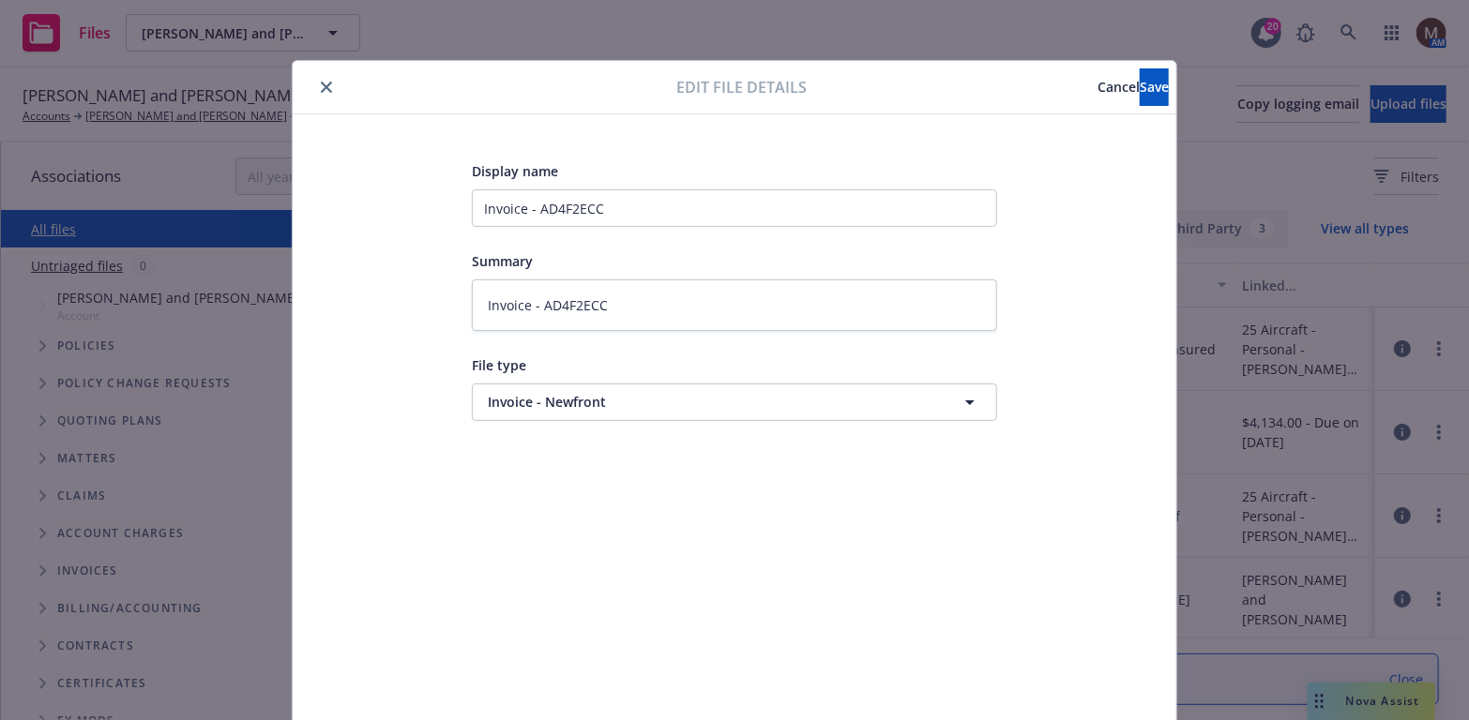
type textarea "x"
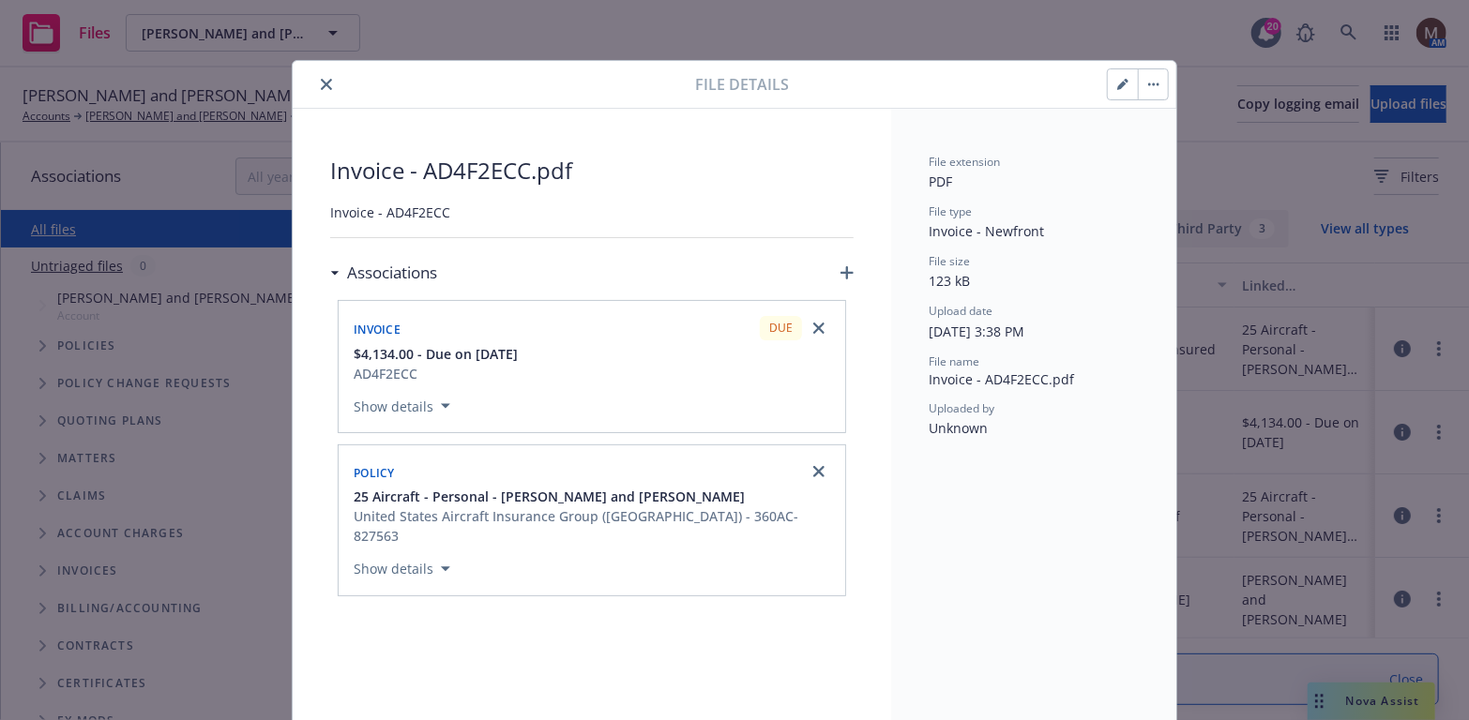
click at [317, 74] on button "close" at bounding box center [326, 84] width 23 height 23
